Goal: Task Accomplishment & Management: Manage account settings

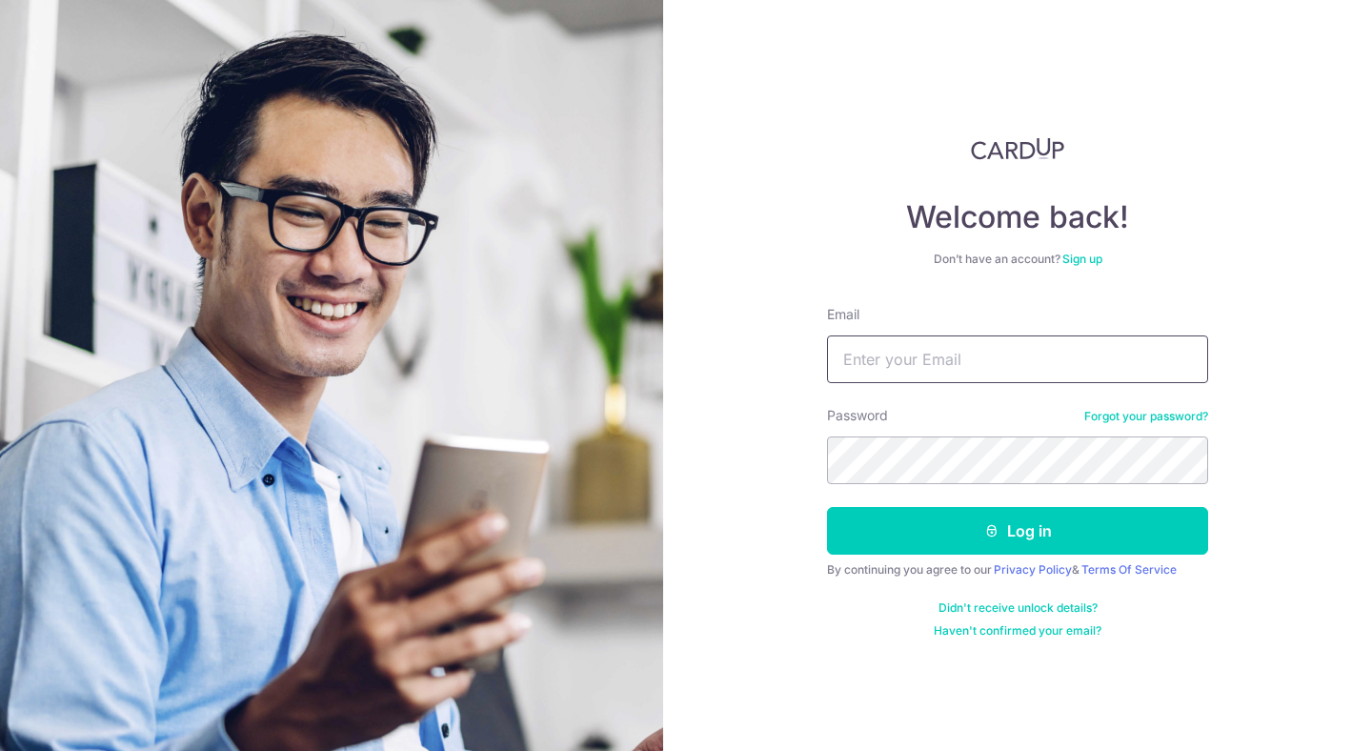
type input "[EMAIL_ADDRESS][DOMAIN_NAME]"
click at [698, 408] on div "Welcome back! Don’t have an account? Sign up Email emmanuelchia92@gmail.com Pas…" at bounding box center [1017, 375] width 709 height 751
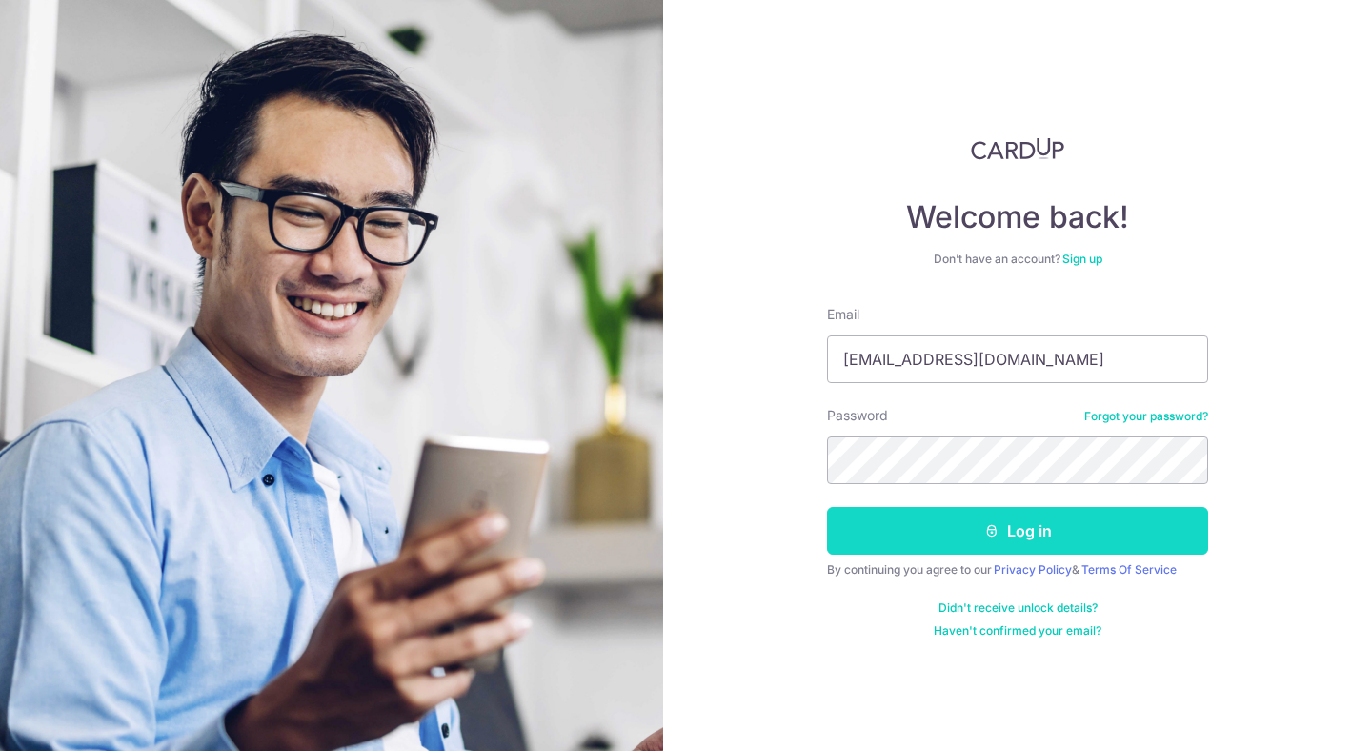
click at [1026, 540] on button "Log in" at bounding box center [1017, 531] width 381 height 48
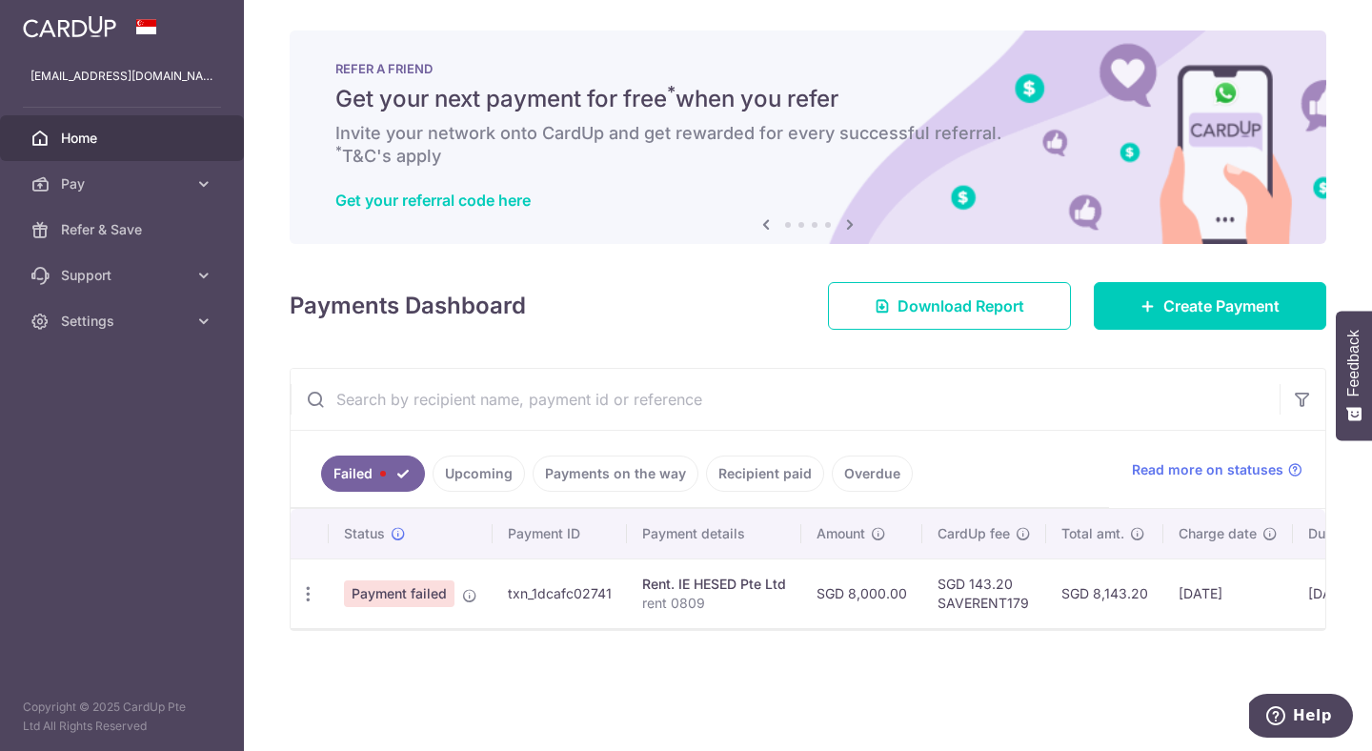
click at [445, 593] on span "Payment failed" at bounding box center [399, 593] width 111 height 27
click at [514, 594] on td "txn_1dcafc02741" at bounding box center [560, 593] width 134 height 70
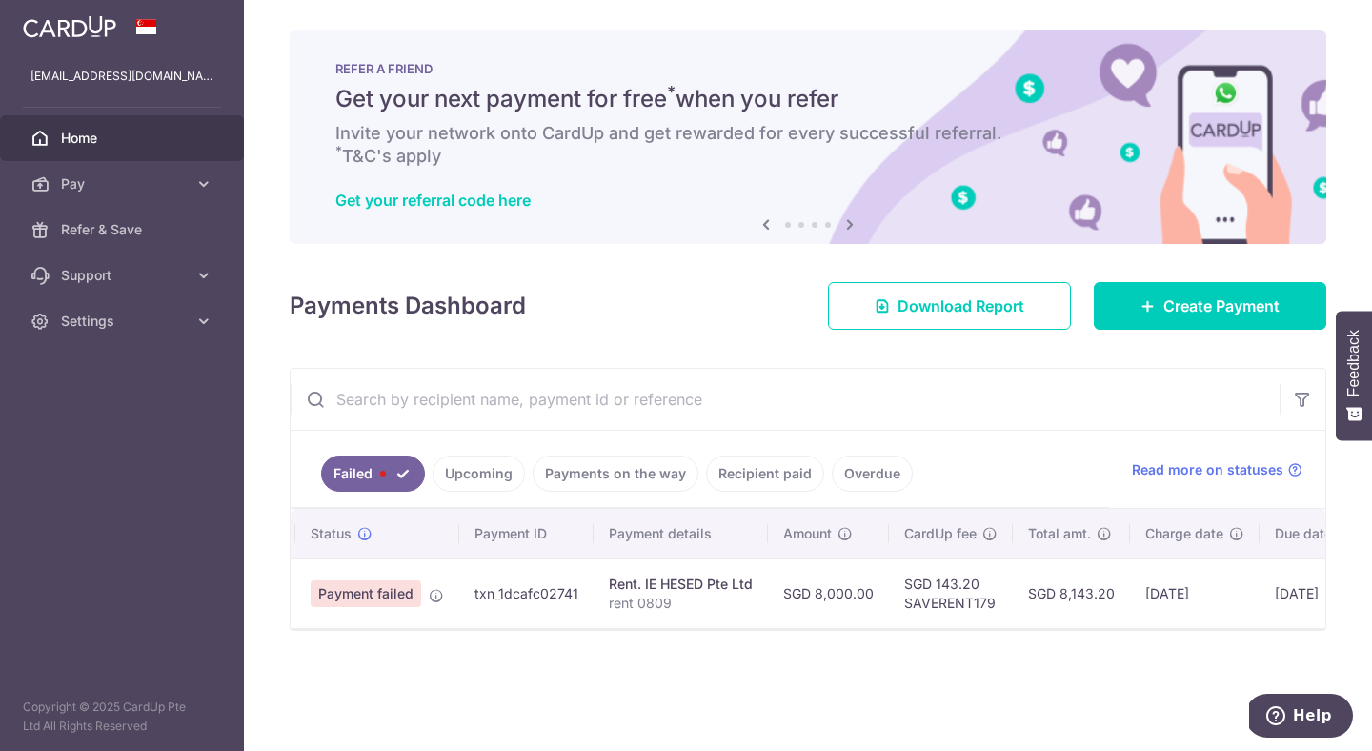
scroll to position [0, 76]
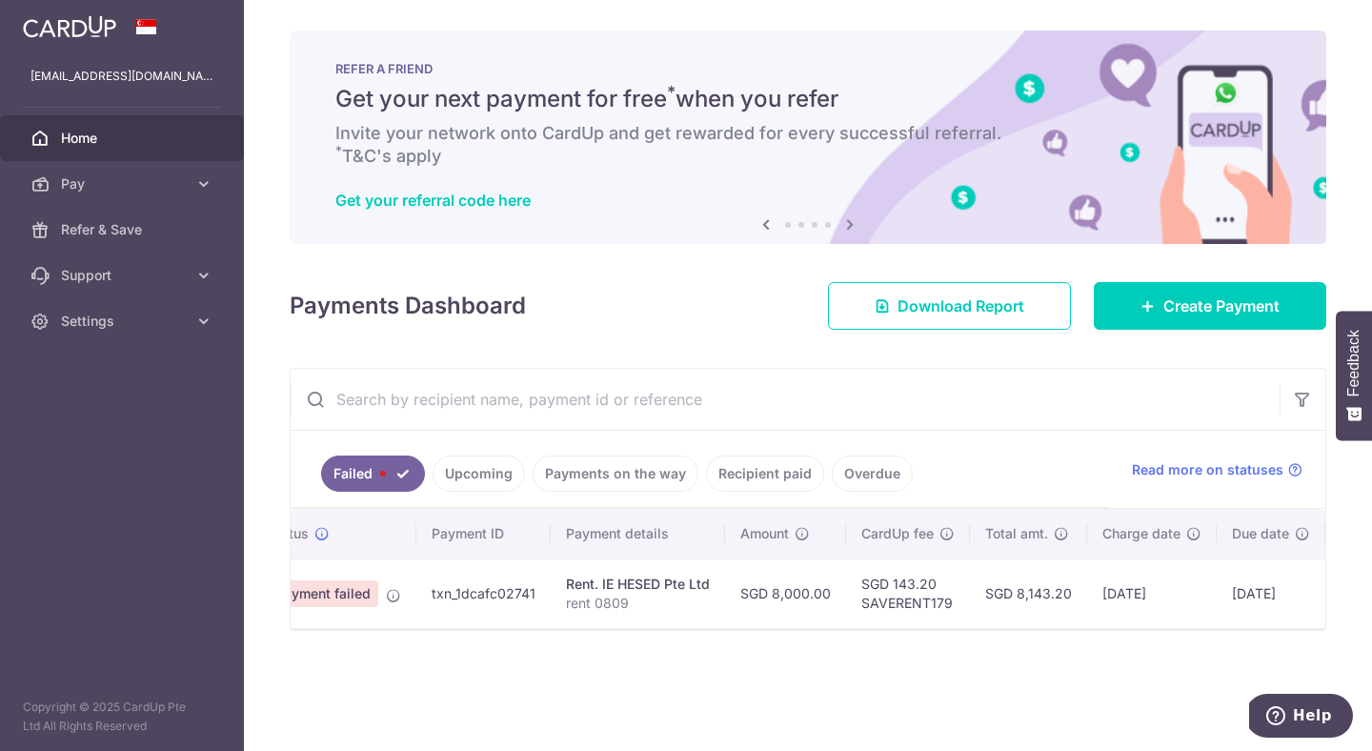
click at [775, 593] on td "SGD 8,000.00" at bounding box center [785, 593] width 121 height 70
click at [774, 593] on td "SGD 8,000.00" at bounding box center [785, 593] width 121 height 70
click at [911, 597] on td "SGD 143.20 SAVERENT179" at bounding box center [908, 593] width 124 height 70
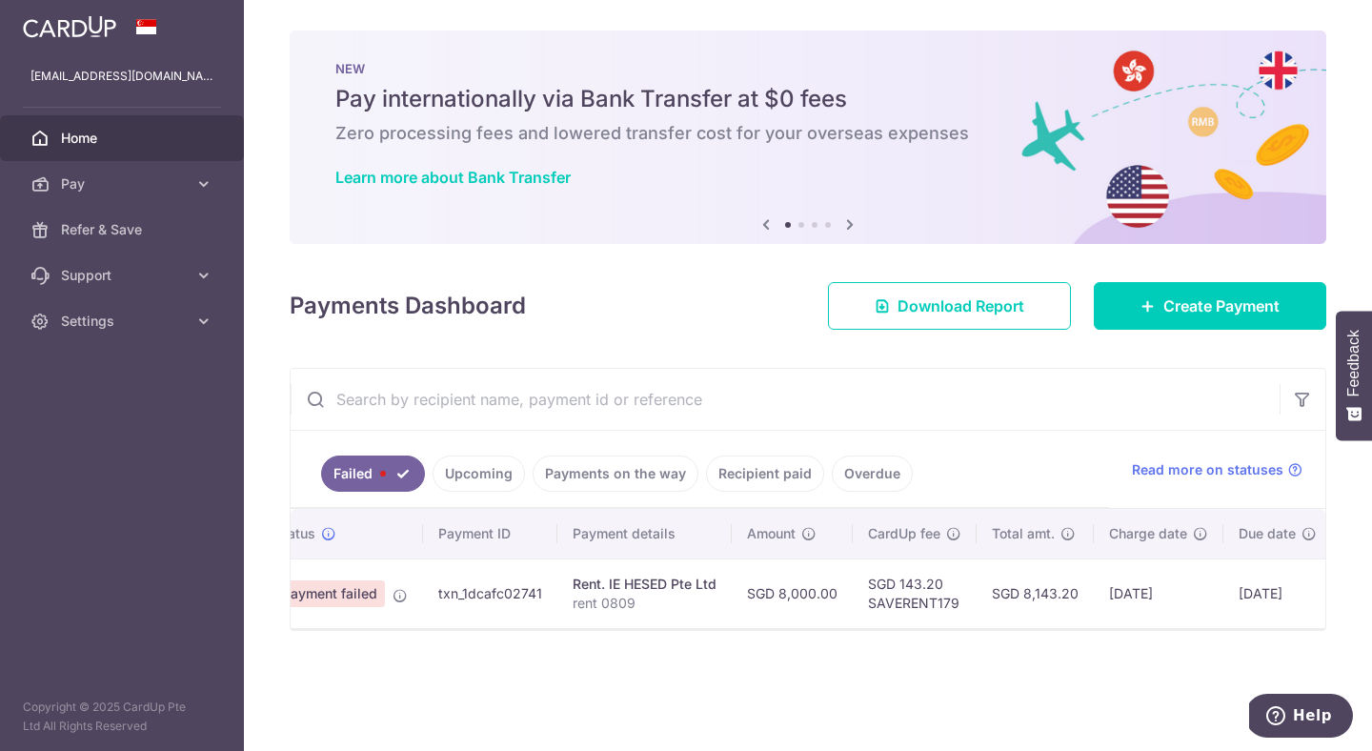
scroll to position [0, 0]
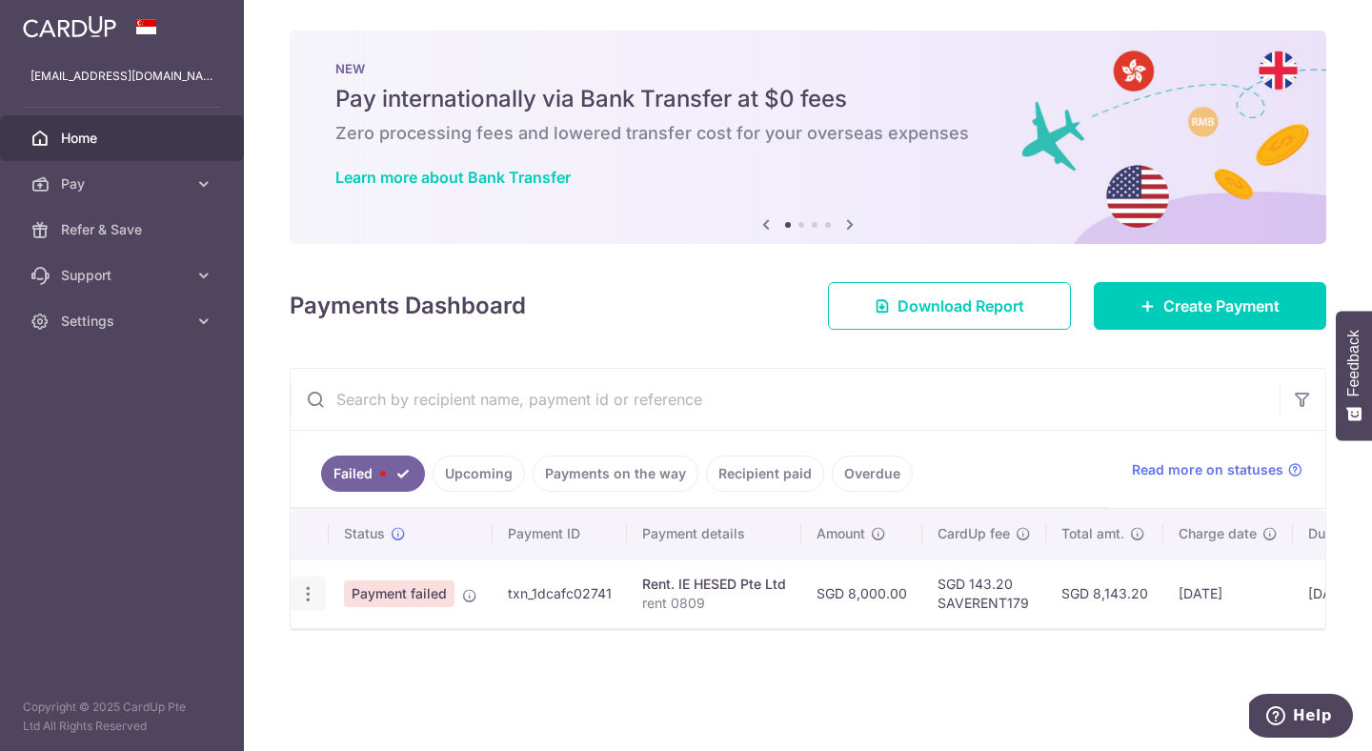
click at [306, 591] on icon "button" at bounding box center [308, 594] width 20 height 20
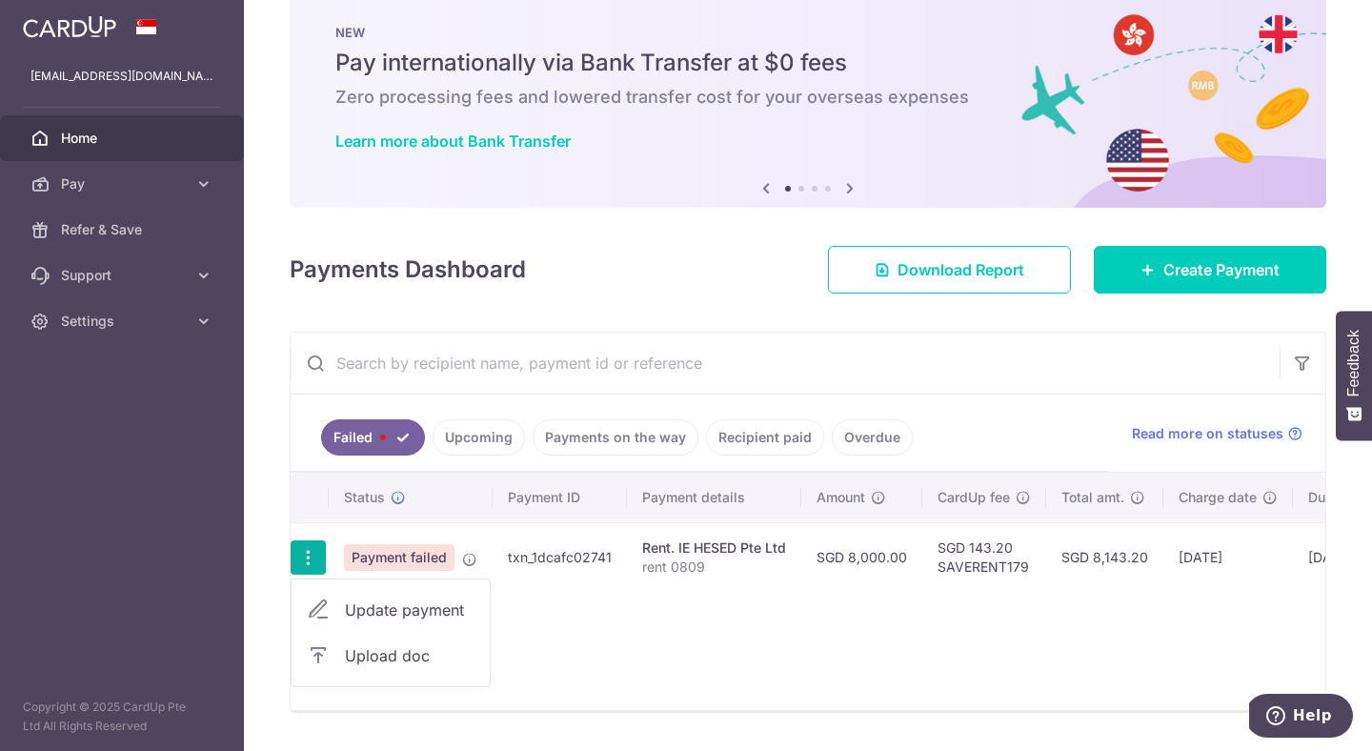
scroll to position [43, 0]
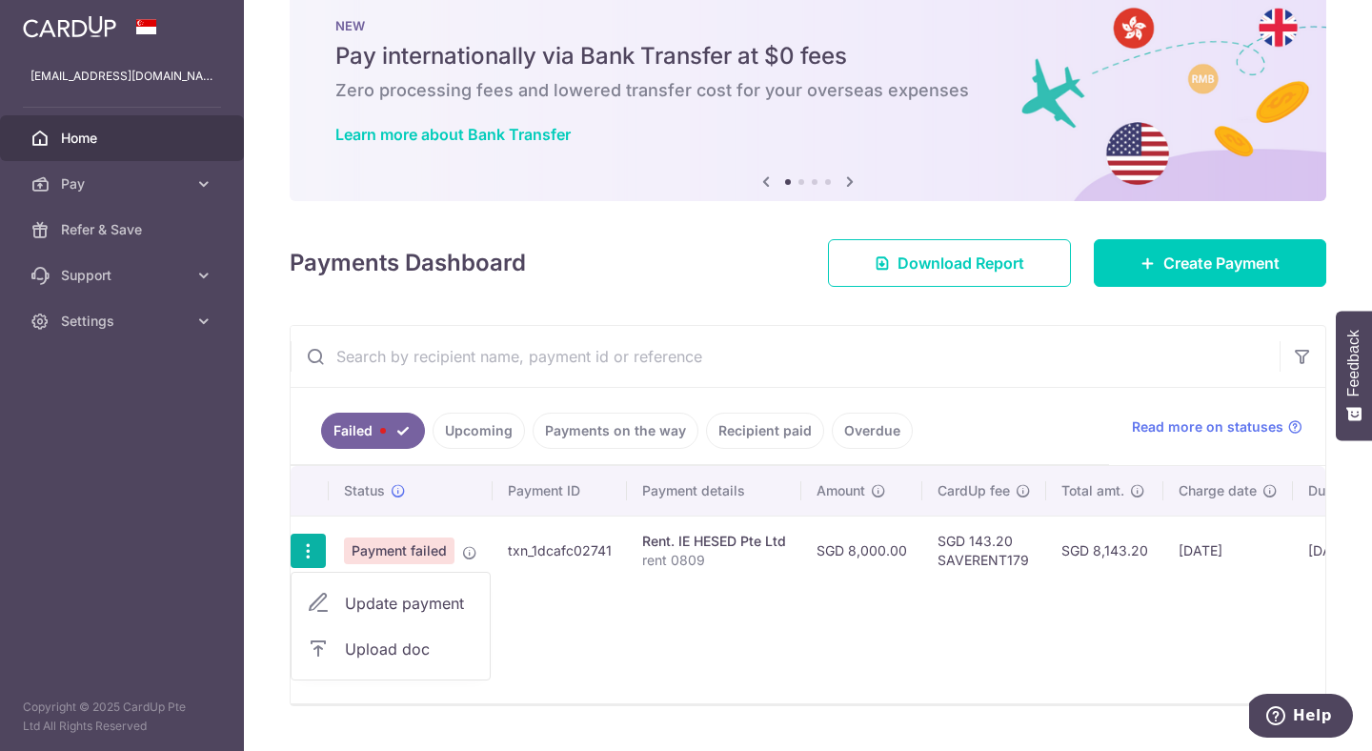
click at [601, 572] on td "txn_1dcafc02741" at bounding box center [560, 551] width 134 height 70
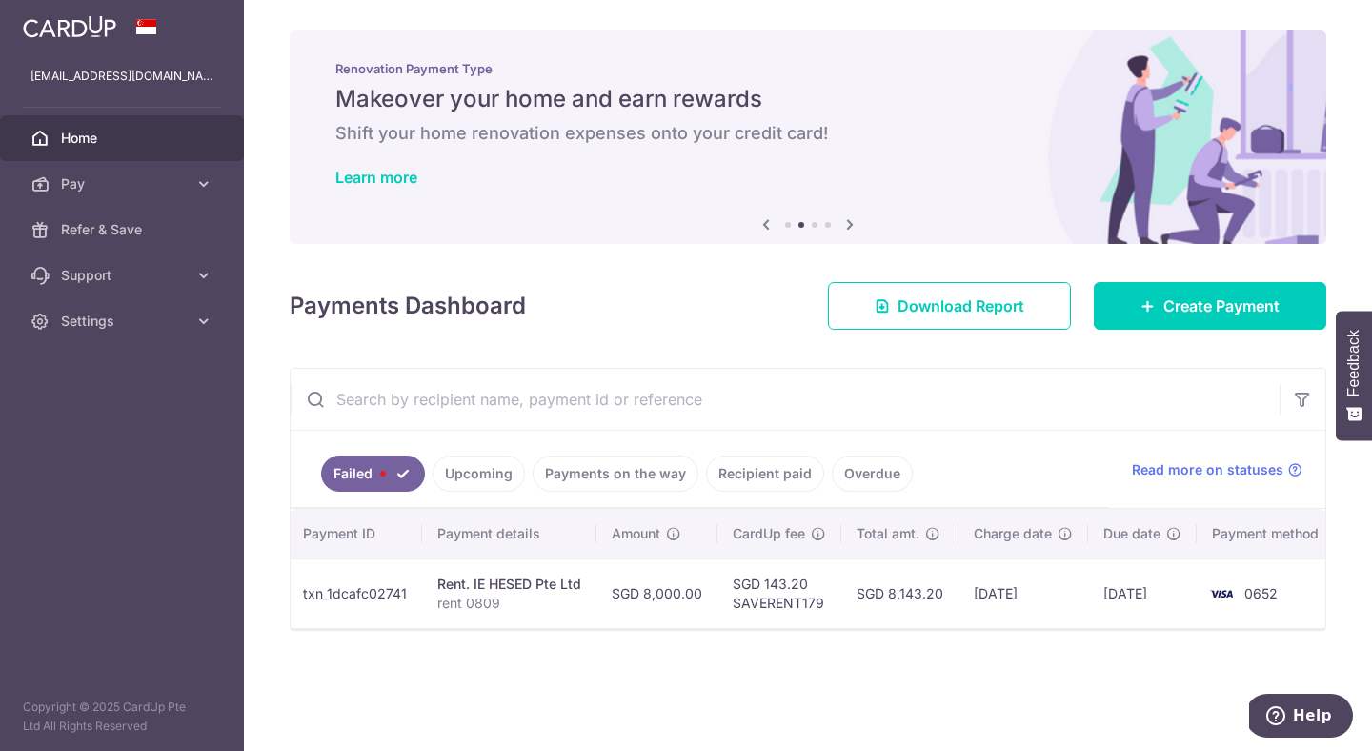
scroll to position [0, 0]
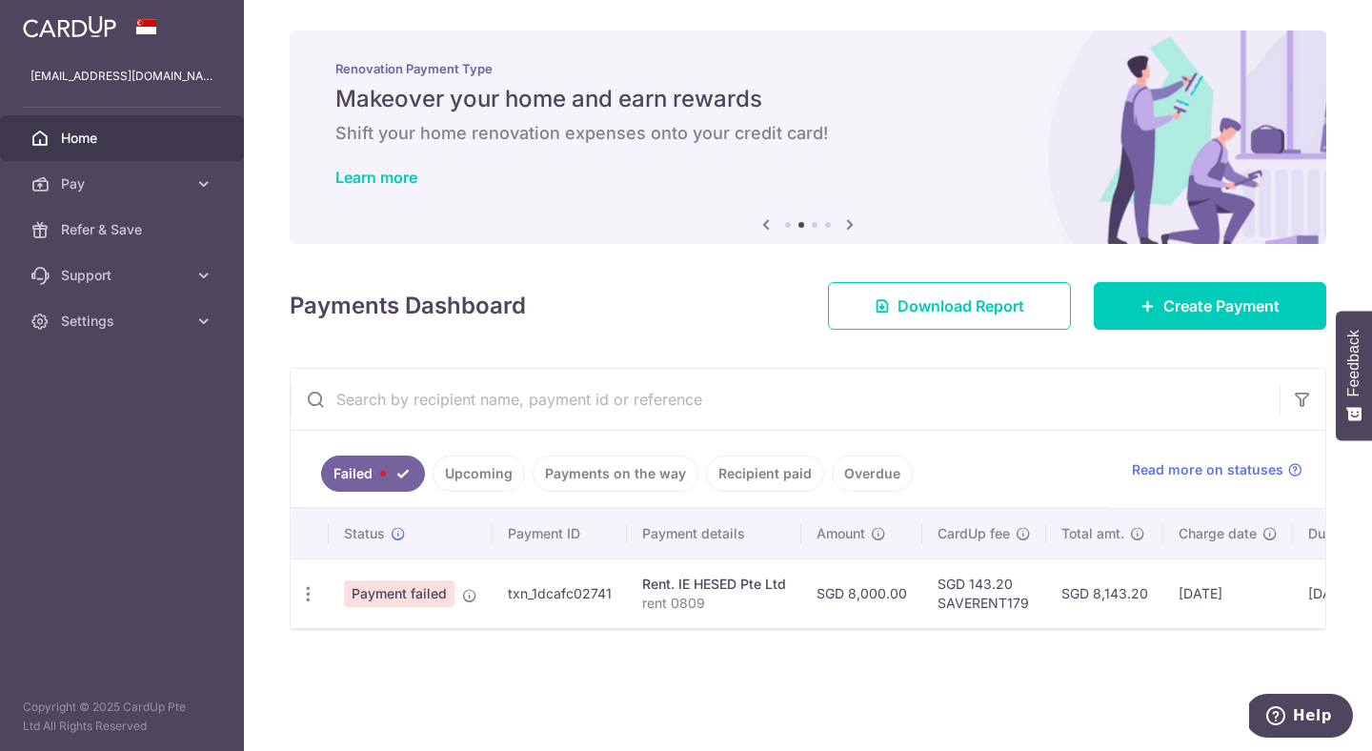
click at [279, 588] on div "× Pause Schedule Pause all future payments in this series Pause just this one p…" at bounding box center [808, 375] width 1128 height 751
click at [302, 591] on icon "button" at bounding box center [308, 594] width 20 height 20
click at [346, 640] on span "Update payment" at bounding box center [410, 646] width 130 height 23
radio input "true"
type input "8,000.00"
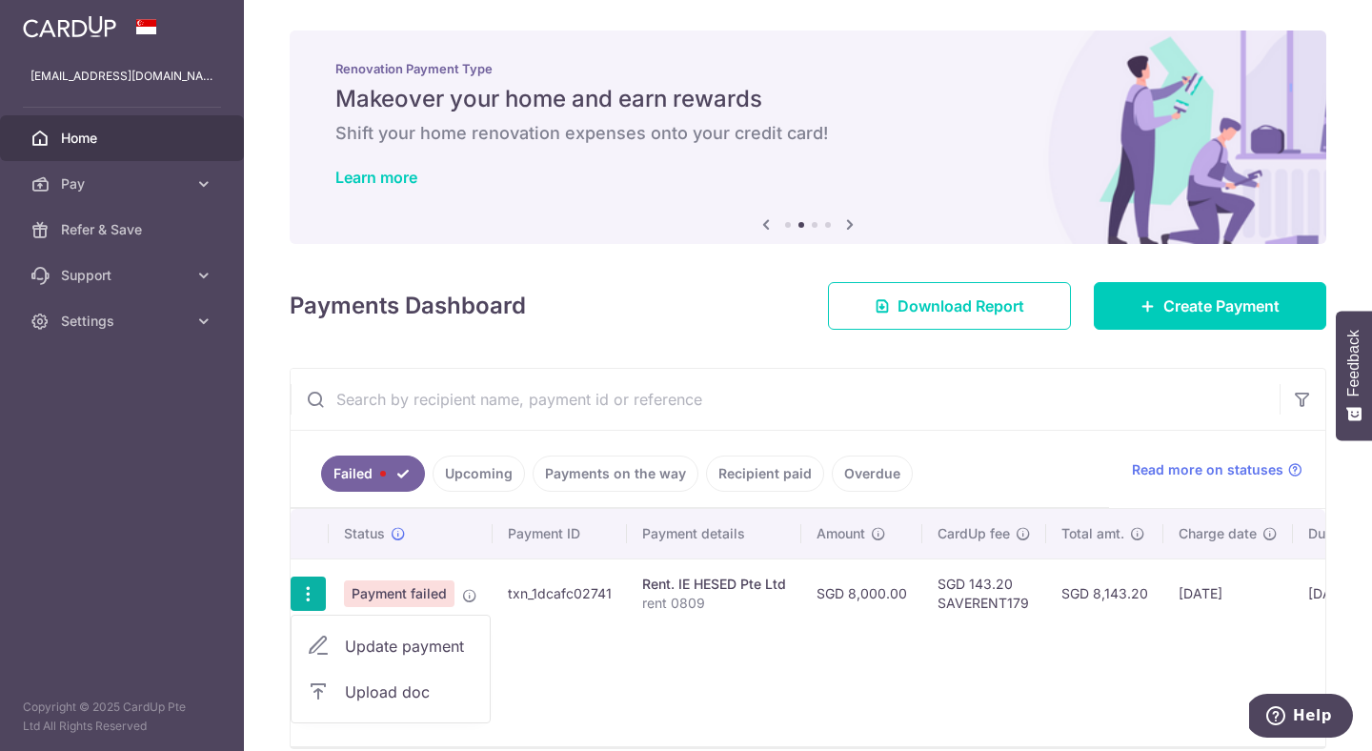
type input "rent 0809"
type input "SAVERENT179"
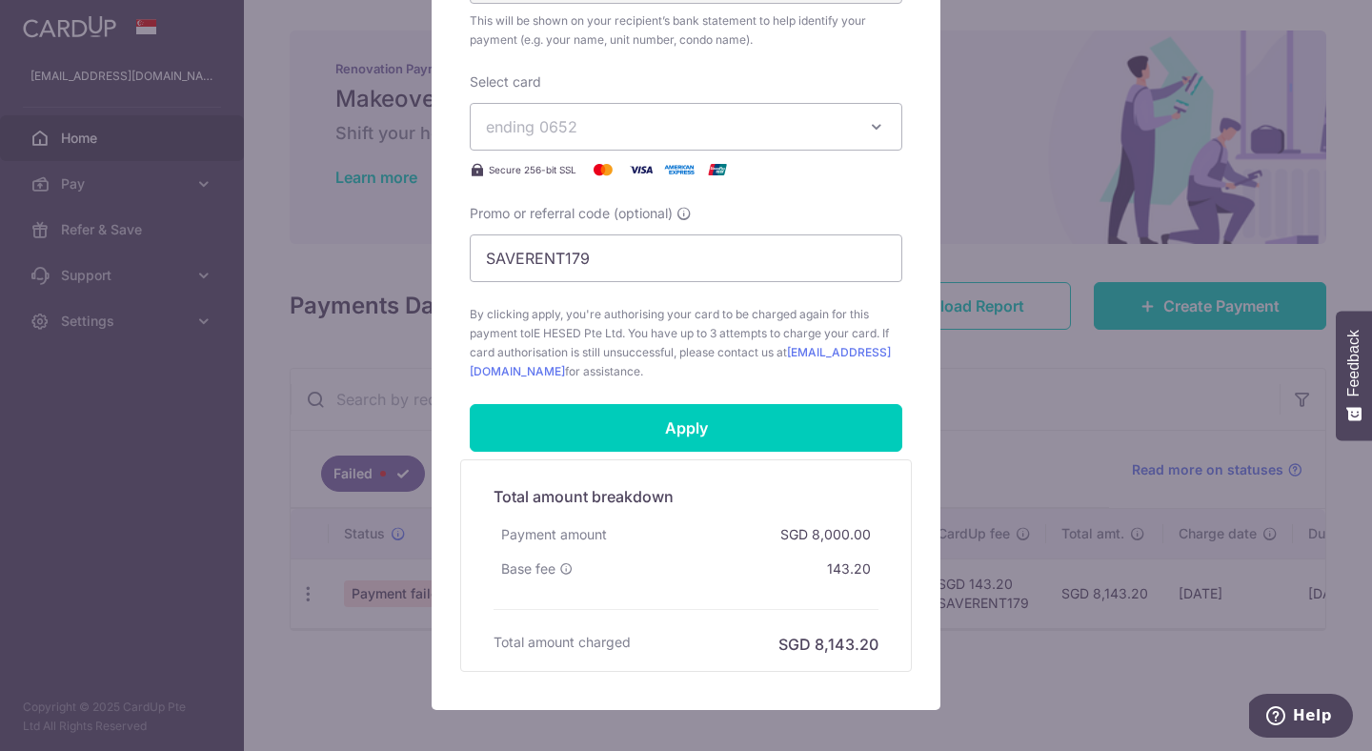
scroll to position [690, 0]
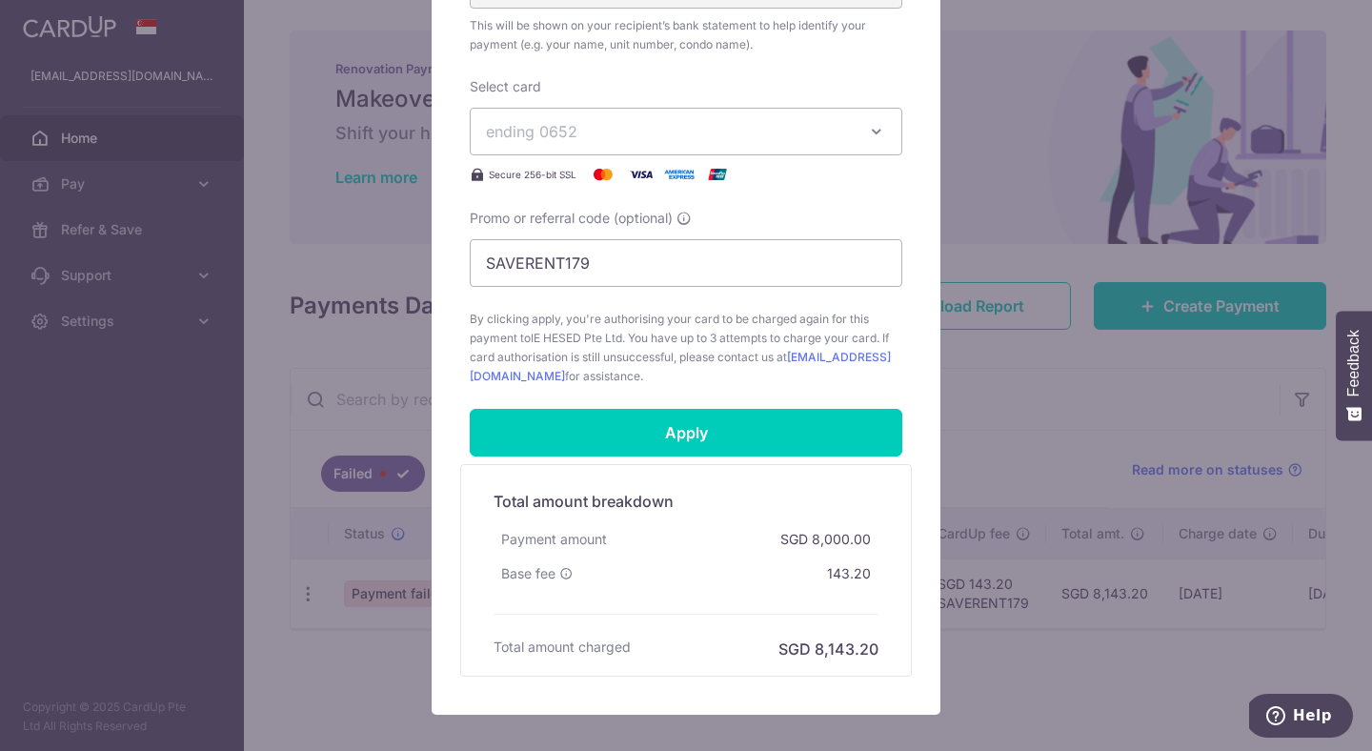
click at [718, 460] on form "By clicking apply, you will make changes to all payments to IE HESED Pte Ltd sc…" at bounding box center [686, 100] width 433 height 1152
click at [736, 458] on form "By clicking apply, you will make changes to all payments to IE HESED Pte Ltd sc…" at bounding box center [686, 100] width 433 height 1152
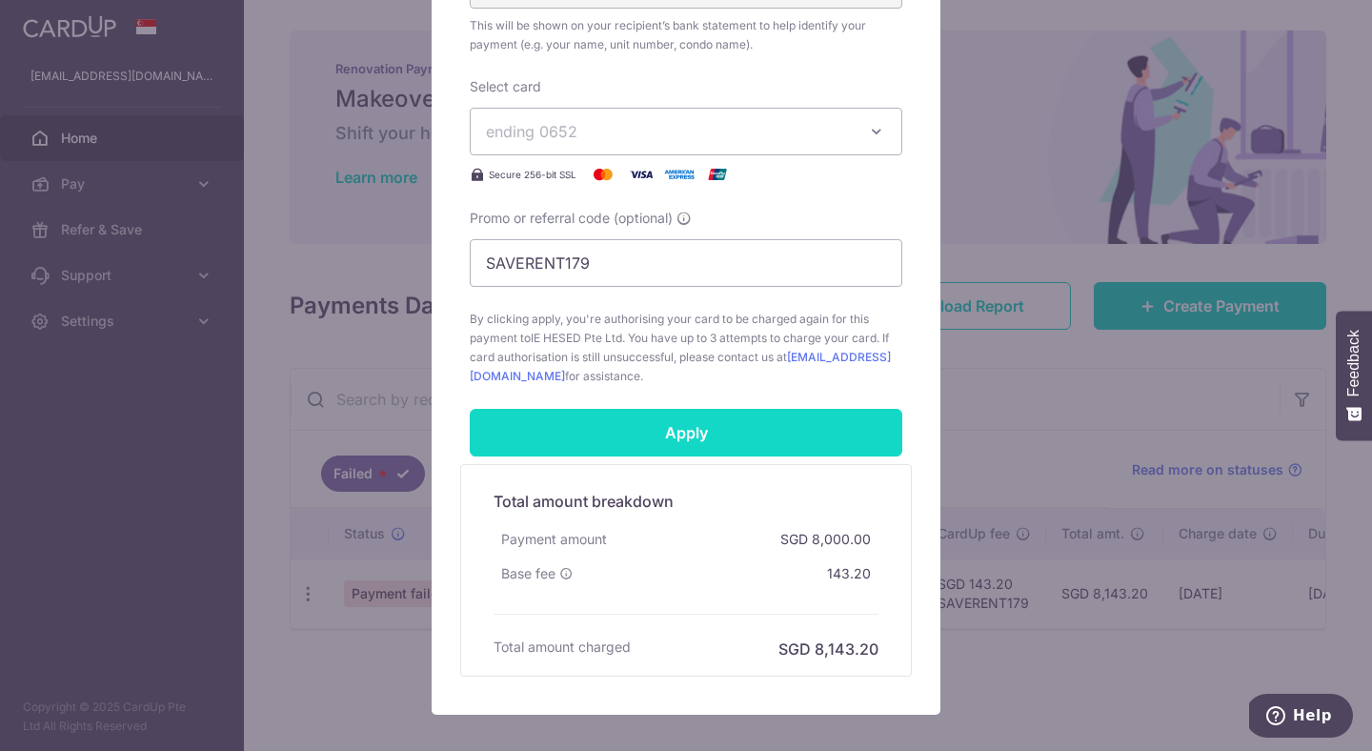
click at [764, 427] on input "Apply" at bounding box center [686, 433] width 433 height 48
